Goal: Transaction & Acquisition: Purchase product/service

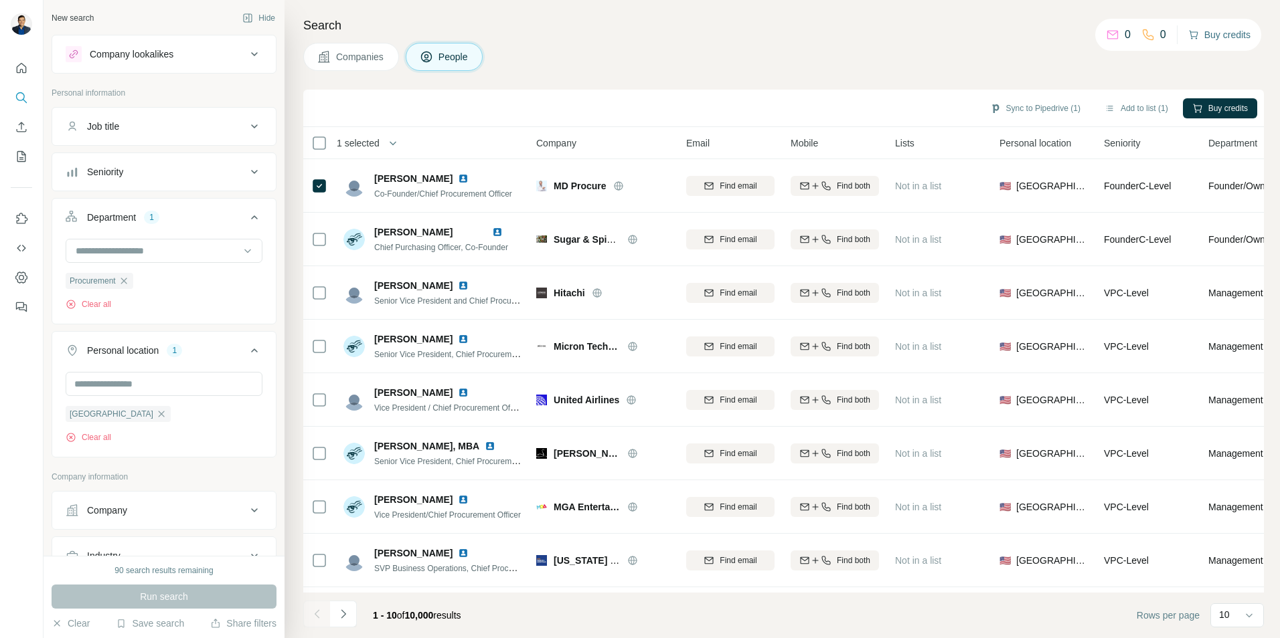
scroll to position [335, 0]
click at [1218, 35] on button "Buy credits" at bounding box center [1219, 34] width 62 height 19
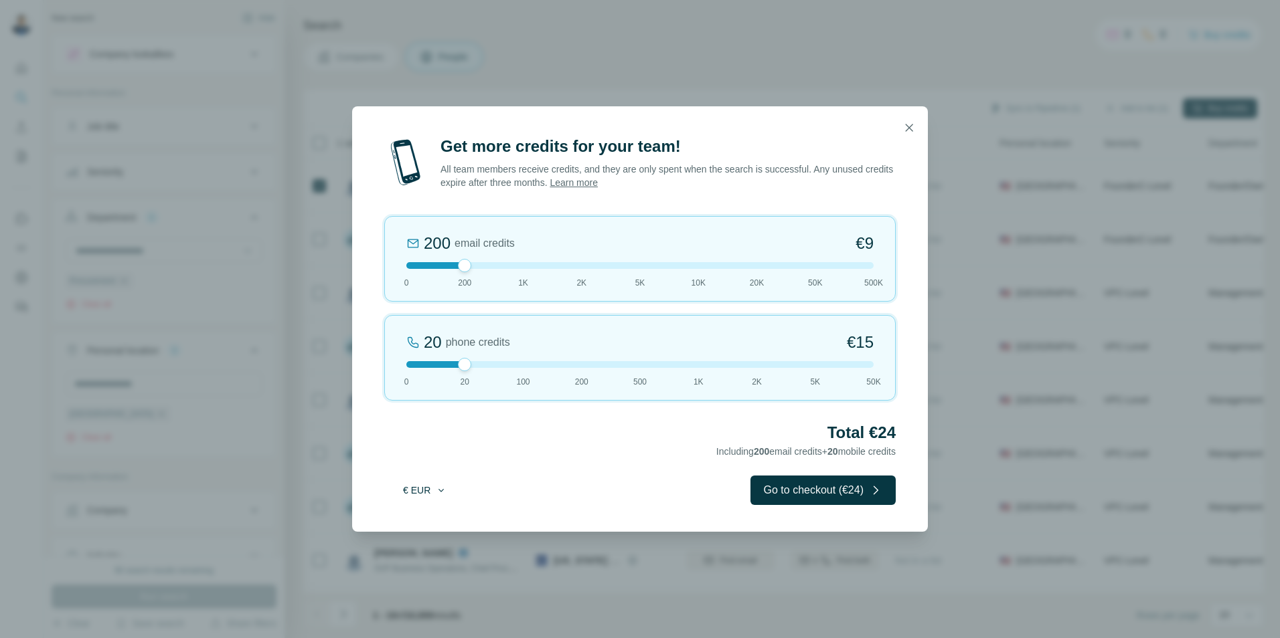
click at [419, 493] on button "€ EUR" at bounding box center [425, 490] width 62 height 24
click at [422, 527] on span "$ USD" at bounding box center [409, 520] width 27 height 13
drag, startPoint x: 468, startPoint y: 266, endPoint x: 512, endPoint y: 268, distance: 44.2
click at [512, 268] on div at bounding box center [639, 265] width 467 height 7
drag, startPoint x: 465, startPoint y: 365, endPoint x: 498, endPoint y: 367, distance: 32.8
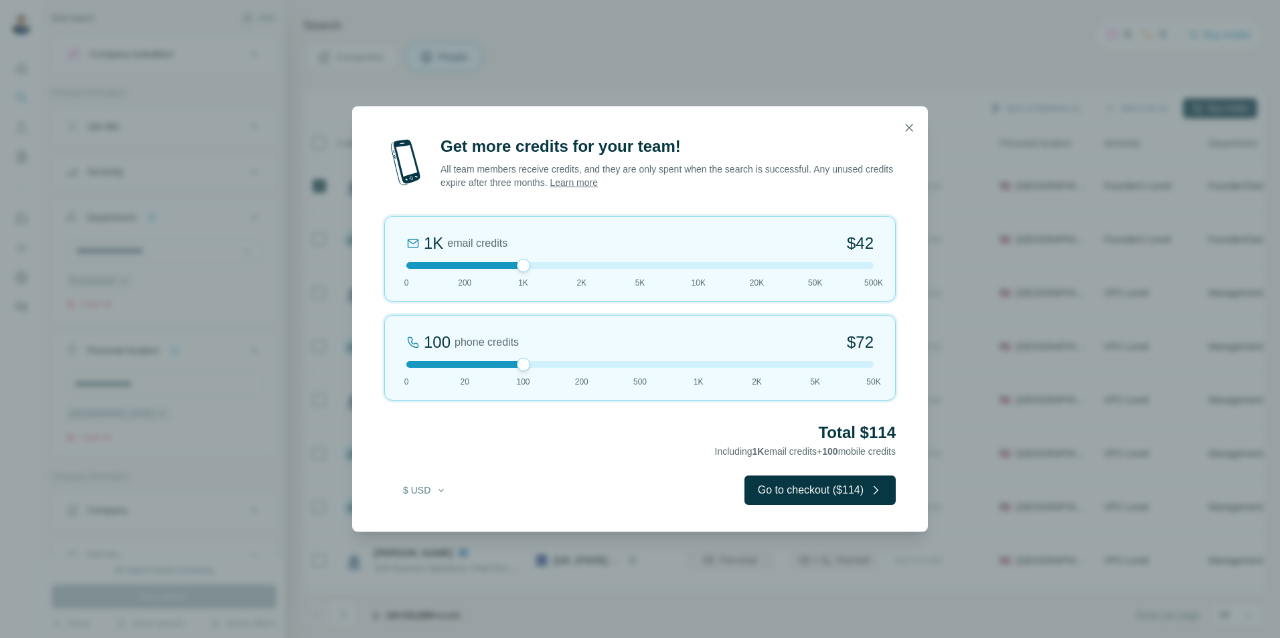
click at [498, 367] on div at bounding box center [639, 364] width 467 height 7
drag, startPoint x: 522, startPoint y: 266, endPoint x: 565, endPoint y: 312, distance: 63.0
click at [567, 271] on div "2K email credits 5% Discount $80 0 200 1K 2K 5K 10K 20K 50K 500K" at bounding box center [639, 259] width 511 height 86
drag, startPoint x: 537, startPoint y: 364, endPoint x: 566, endPoint y: 365, distance: 28.8
click at [566, 365] on div at bounding box center [639, 364] width 467 height 7
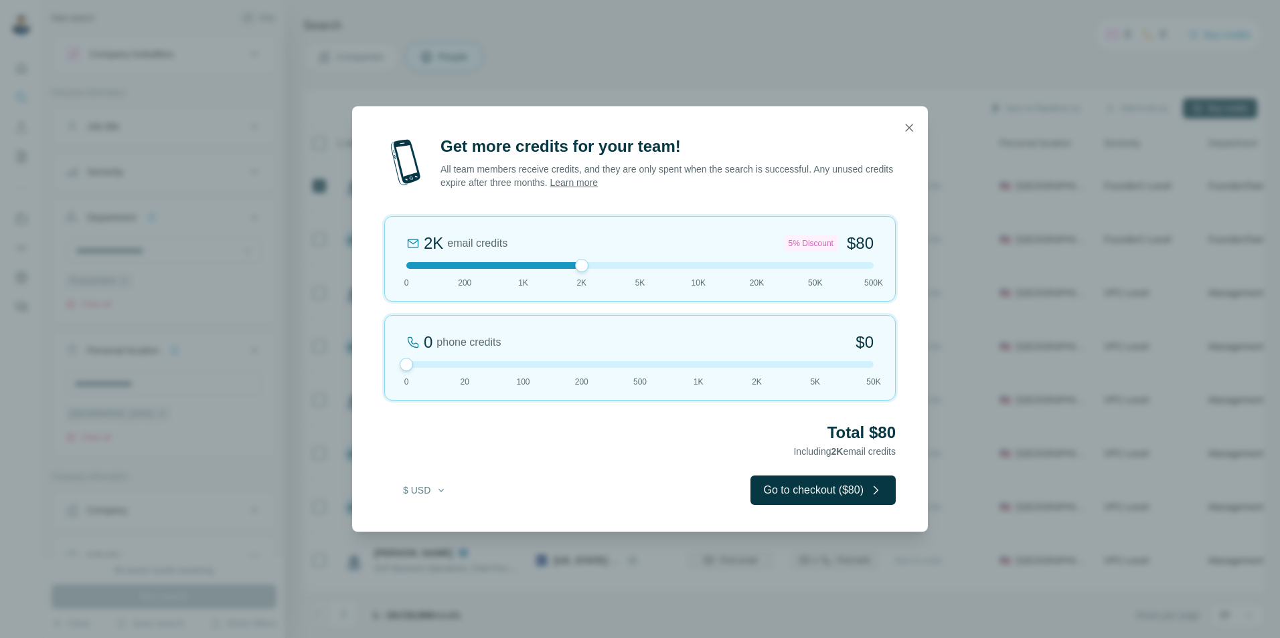
drag, startPoint x: 580, startPoint y: 369, endPoint x: 428, endPoint y: 369, distance: 151.9
click at [428, 369] on div "0 phone credits $0 [PHONE_NUMBER] 1K 2K 5K 50K" at bounding box center [639, 358] width 511 height 86
drag, startPoint x: 407, startPoint y: 364, endPoint x: 579, endPoint y: 376, distance: 172.4
click at [579, 376] on div "200 phone credits 5% Discount $137 0 20 100 200 500 1K 2K 5K 50K" at bounding box center [639, 358] width 511 height 86
drag, startPoint x: 581, startPoint y: 365, endPoint x: 535, endPoint y: 368, distance: 46.3
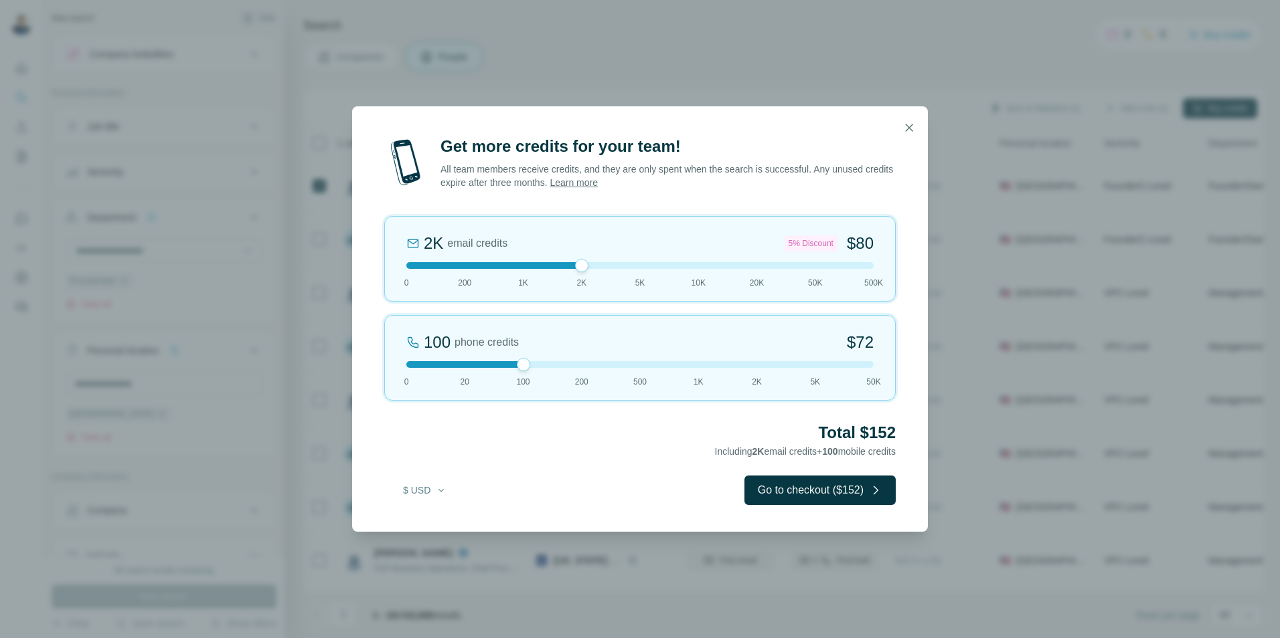
click at [535, 368] on div "100 phone credits $[PHONE_NUMBER] 1K 2K 5K 50K" at bounding box center [639, 358] width 511 height 86
drag, startPoint x: 525, startPoint y: 366, endPoint x: 452, endPoint y: 370, distance: 72.4
click at [452, 370] on div "20 phone credits $[PHONE_NUMBER] 1K 2K 5K 50K" at bounding box center [639, 358] width 511 height 86
drag, startPoint x: 468, startPoint y: 367, endPoint x: 560, endPoint y: 366, distance: 92.4
click at [560, 366] on div at bounding box center [639, 364] width 467 height 7
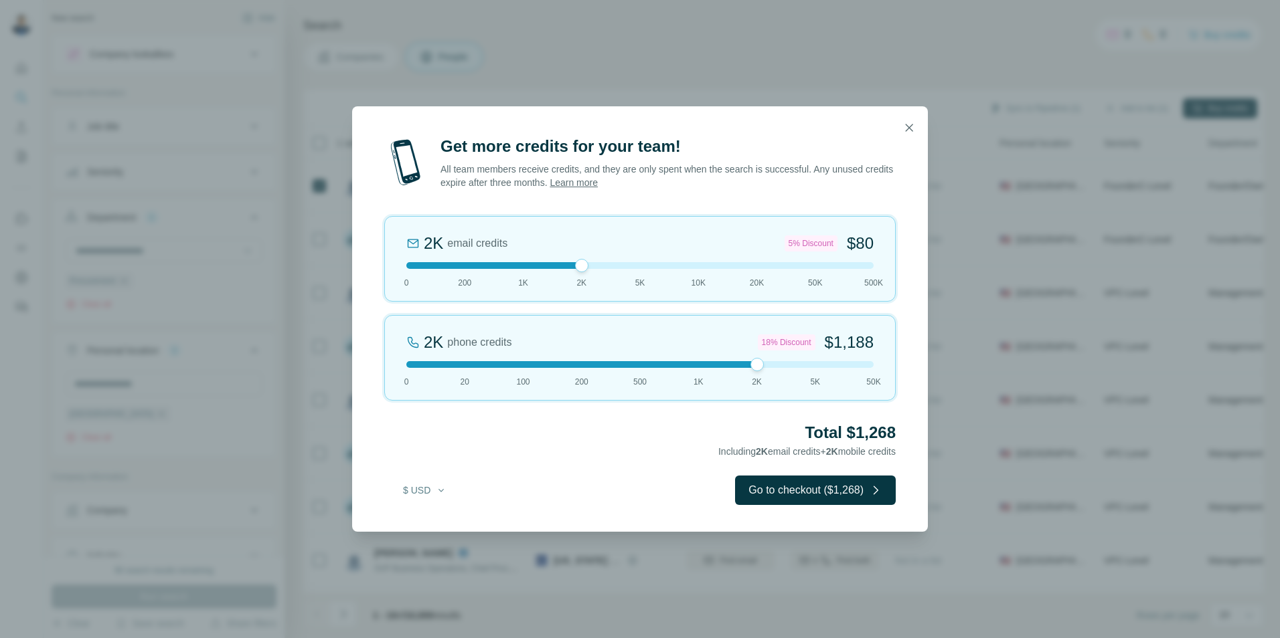
drag, startPoint x: 584, startPoint y: 367, endPoint x: 743, endPoint y: 374, distance: 159.4
click at [743, 374] on div "2K phone credits 18% Discount $1,188 0 20 100 200 500 1K 2K 5K 50K" at bounding box center [639, 358] width 511 height 86
drag, startPoint x: 758, startPoint y: 365, endPoint x: 547, endPoint y: 369, distance: 211.5
click at [547, 369] on div "100 phone credits $[PHONE_NUMBER] 1K 2K 5K 50K" at bounding box center [639, 358] width 511 height 86
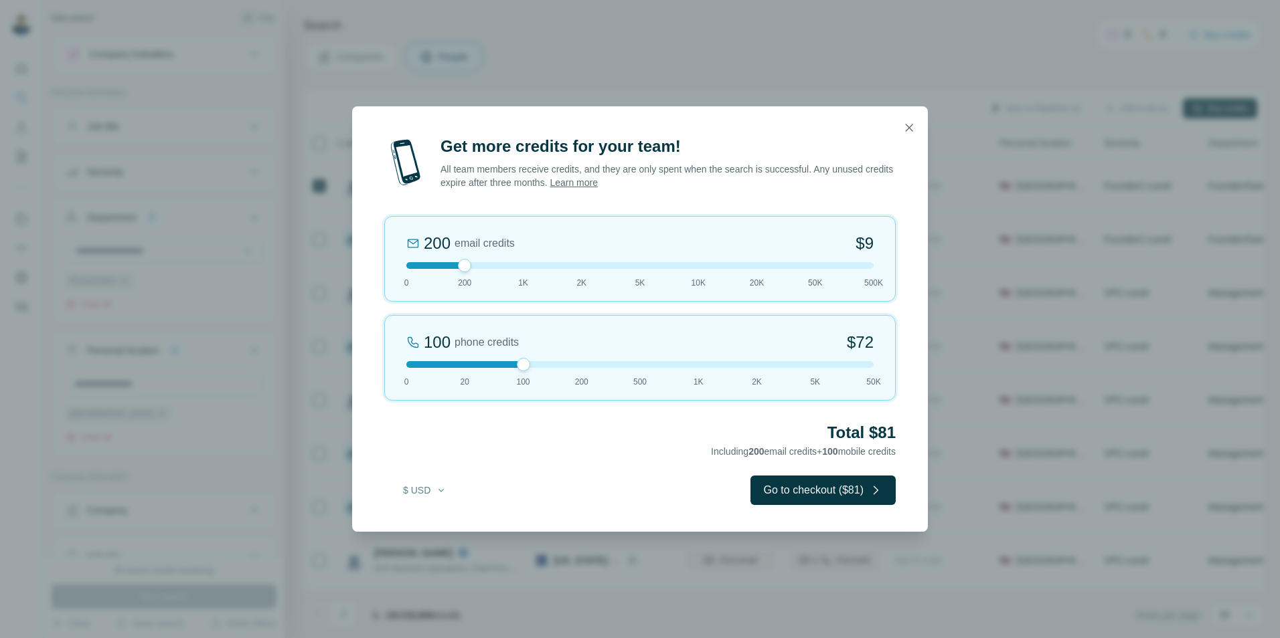
drag, startPoint x: 576, startPoint y: 267, endPoint x: 470, endPoint y: 272, distance: 105.8
click at [470, 272] on div "200 email credits $9 0 200 1K 2K 5K 10K 20K 50K 500K" at bounding box center [639, 259] width 511 height 86
drag, startPoint x: 519, startPoint y: 363, endPoint x: 468, endPoint y: 364, distance: 50.9
click at [468, 364] on div at bounding box center [464, 364] width 13 height 13
click at [911, 126] on icon "button" at bounding box center [908, 127] width 7 height 7
